Goal: Transaction & Acquisition: Purchase product/service

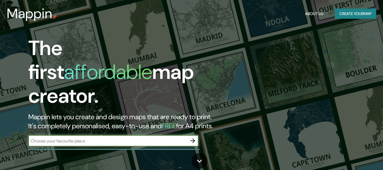
click at [162, 137] on input "text" at bounding box center [107, 140] width 159 height 7
type input "peru"
click at [193, 137] on icon "button" at bounding box center [192, 140] width 7 height 7
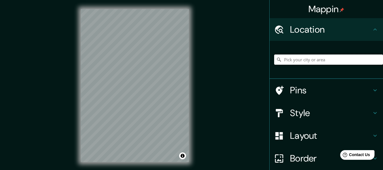
click at [334, 57] on input "Pick your city or area" at bounding box center [328, 59] width 109 height 10
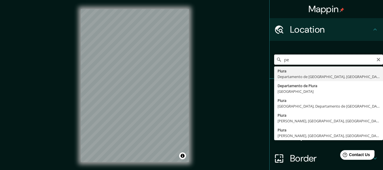
type input "p"
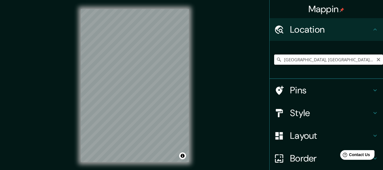
click at [353, 60] on input "[GEOGRAPHIC_DATA], [GEOGRAPHIC_DATA], [GEOGRAPHIC_DATA]" at bounding box center [328, 59] width 109 height 10
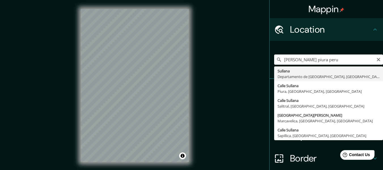
type input "[GEOGRAPHIC_DATA], [GEOGRAPHIC_DATA], [GEOGRAPHIC_DATA]"
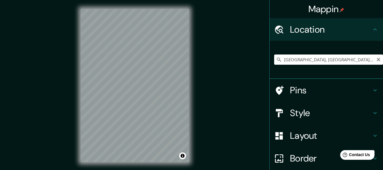
click at [330, 62] on input "[GEOGRAPHIC_DATA], [GEOGRAPHIC_DATA], [GEOGRAPHIC_DATA]" at bounding box center [328, 59] width 109 height 10
click at [352, 64] on input "[GEOGRAPHIC_DATA], [GEOGRAPHIC_DATA], [GEOGRAPHIC_DATA]" at bounding box center [328, 59] width 109 height 10
click at [352, 62] on input "[GEOGRAPHIC_DATA], [GEOGRAPHIC_DATA], [GEOGRAPHIC_DATA]" at bounding box center [328, 59] width 109 height 10
click at [354, 59] on input "[GEOGRAPHIC_DATA], [GEOGRAPHIC_DATA], [GEOGRAPHIC_DATA]" at bounding box center [328, 59] width 109 height 10
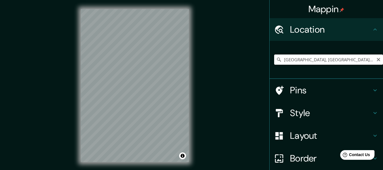
click at [348, 63] on input "[GEOGRAPHIC_DATA], [GEOGRAPHIC_DATA], [GEOGRAPHIC_DATA]" at bounding box center [328, 59] width 109 height 10
click at [362, 60] on input "[GEOGRAPHIC_DATA], [GEOGRAPHIC_DATA], [GEOGRAPHIC_DATA]" at bounding box center [328, 59] width 109 height 10
paste input "[GEOGRAPHIC_DATA], [GEOGRAPHIC_DATA], [GEOGRAPHIC_DATA]"
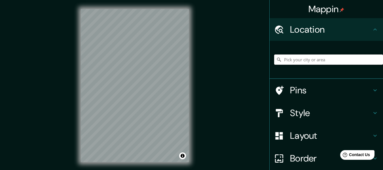
type input "[GEOGRAPHIC_DATA], [GEOGRAPHIC_DATA], [GEOGRAPHIC_DATA]"
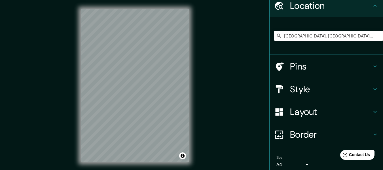
scroll to position [47, 0]
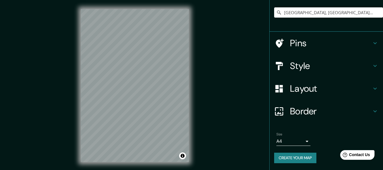
click at [302, 157] on button "Create your map" at bounding box center [295, 157] width 42 height 10
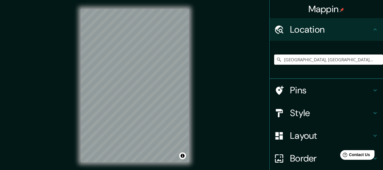
click at [319, 60] on input "[GEOGRAPHIC_DATA], [GEOGRAPHIC_DATA], [GEOGRAPHIC_DATA]" at bounding box center [328, 59] width 109 height 10
paste input "[GEOGRAPHIC_DATA], [GEOGRAPHIC_DATA], [GEOGRAPHIC_DATA]"
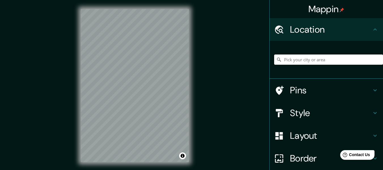
type input "[GEOGRAPHIC_DATA], [GEOGRAPHIC_DATA], [GEOGRAPHIC_DATA]"
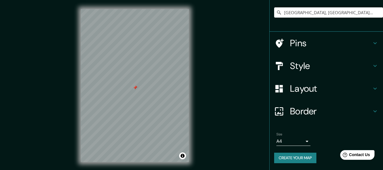
click at [325, 88] on h4 "Layout" at bounding box center [331, 88] width 82 height 11
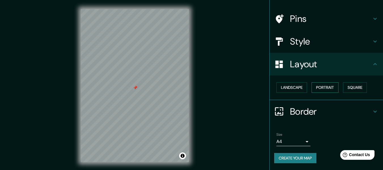
scroll to position [34, 0]
click at [290, 86] on button "Landscape" at bounding box center [291, 87] width 31 height 10
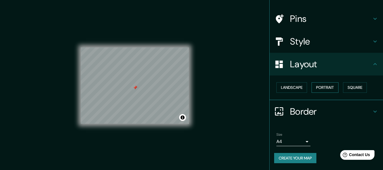
click at [321, 85] on button "Portrait" at bounding box center [324, 87] width 27 height 10
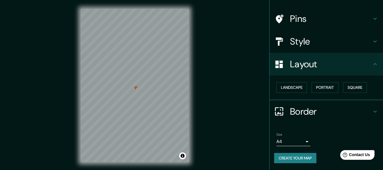
click at [136, 89] on div at bounding box center [135, 87] width 5 height 5
click at [317, 43] on h4 "Style" at bounding box center [331, 41] width 82 height 11
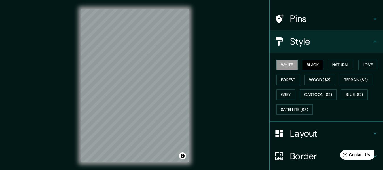
click at [306, 63] on button "Black" at bounding box center [312, 64] width 21 height 10
click at [331, 62] on button "Natural" at bounding box center [340, 64] width 26 height 10
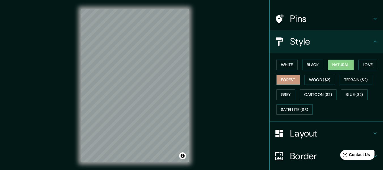
click at [287, 81] on button "Forest" at bounding box center [288, 79] width 24 height 10
click at [339, 63] on button "Natural" at bounding box center [340, 64] width 26 height 10
click at [325, 80] on button "Wood ($2)" at bounding box center [319, 79] width 31 height 10
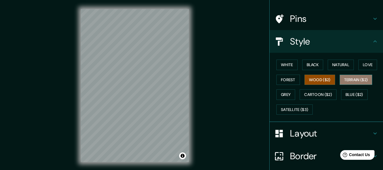
click at [344, 78] on button "Terrain ($2)" at bounding box center [355, 79] width 33 height 10
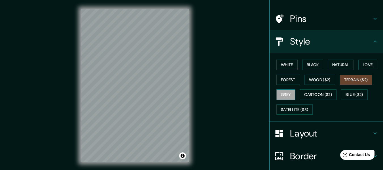
click at [288, 95] on button "Grey" at bounding box center [285, 94] width 19 height 10
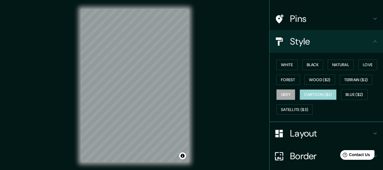
click at [305, 92] on button "Cartoon ($2)" at bounding box center [317, 94] width 37 height 10
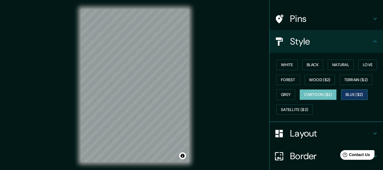
click at [353, 95] on button "Blue ($2)" at bounding box center [354, 94] width 27 height 10
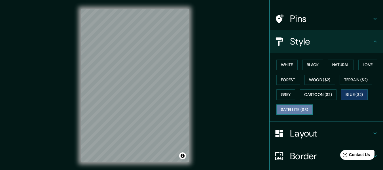
click at [299, 109] on button "Satellite ($3)" at bounding box center [294, 109] width 36 height 10
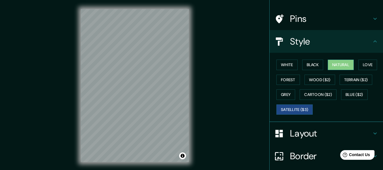
click at [334, 64] on button "Natural" at bounding box center [340, 64] width 26 height 10
click at [317, 129] on h4 "Layout" at bounding box center [331, 132] width 82 height 11
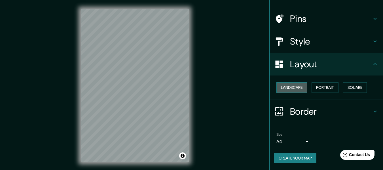
click at [296, 90] on button "Landscape" at bounding box center [291, 87] width 31 height 10
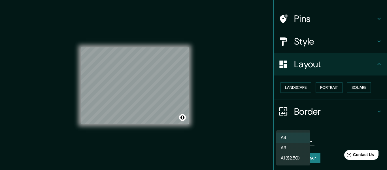
click at [297, 142] on body "Mappin Location [GEOGRAPHIC_DATA], [GEOGRAPHIC_DATA], [GEOGRAPHIC_DATA] Pins St…" at bounding box center [193, 85] width 387 height 170
click at [297, 149] on li "A3" at bounding box center [293, 147] width 34 height 10
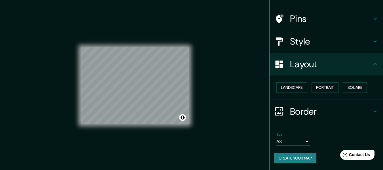
click at [303, 158] on button "Create your map" at bounding box center [295, 158] width 42 height 10
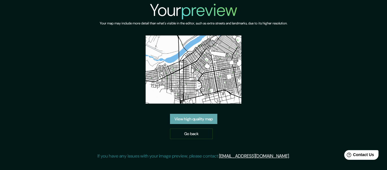
click at [205, 121] on link "View high quality map" at bounding box center [193, 119] width 47 height 10
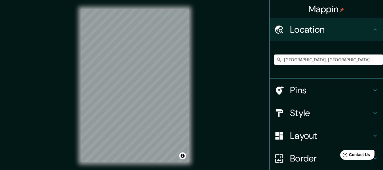
click at [318, 60] on input "Sullana, Departamento de Piura, Perú" at bounding box center [328, 59] width 109 height 10
click at [322, 139] on h4 "Layout" at bounding box center [331, 135] width 82 height 11
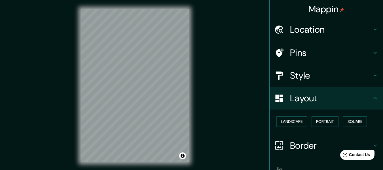
click at [322, 80] on h4 "Style" at bounding box center [331, 75] width 82 height 11
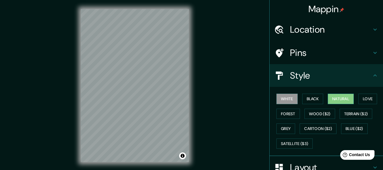
click at [343, 101] on button "Natural" at bounding box center [340, 98] width 26 height 10
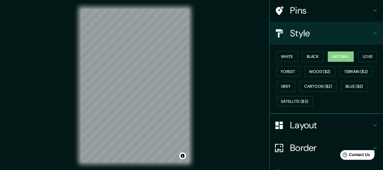
scroll to position [79, 0]
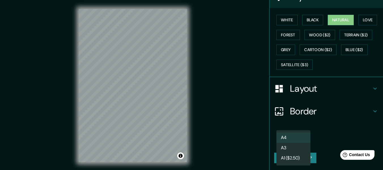
click at [292, 142] on body "Mappin Location Sullana, Departamento de Piura, Perú Pins Style White Black Nat…" at bounding box center [191, 85] width 383 height 170
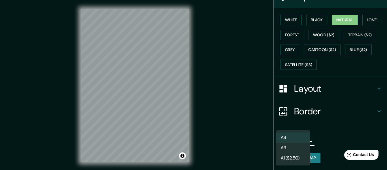
click at [290, 147] on li "A3" at bounding box center [293, 147] width 34 height 10
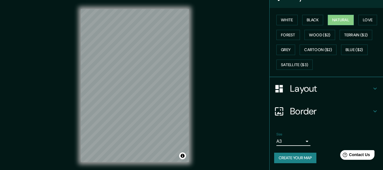
click at [317, 84] on h4 "Layout" at bounding box center [331, 88] width 82 height 11
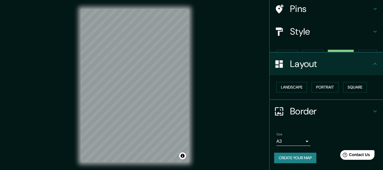
scroll to position [34, 0]
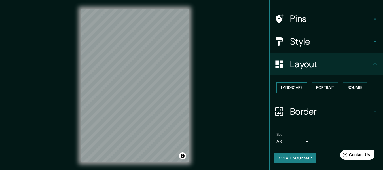
click at [294, 86] on button "Landscape" at bounding box center [291, 87] width 31 height 10
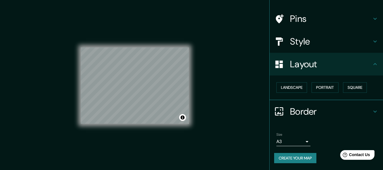
click at [304, 157] on button "Create your map" at bounding box center [295, 158] width 42 height 10
